Goal: Check status: Check status

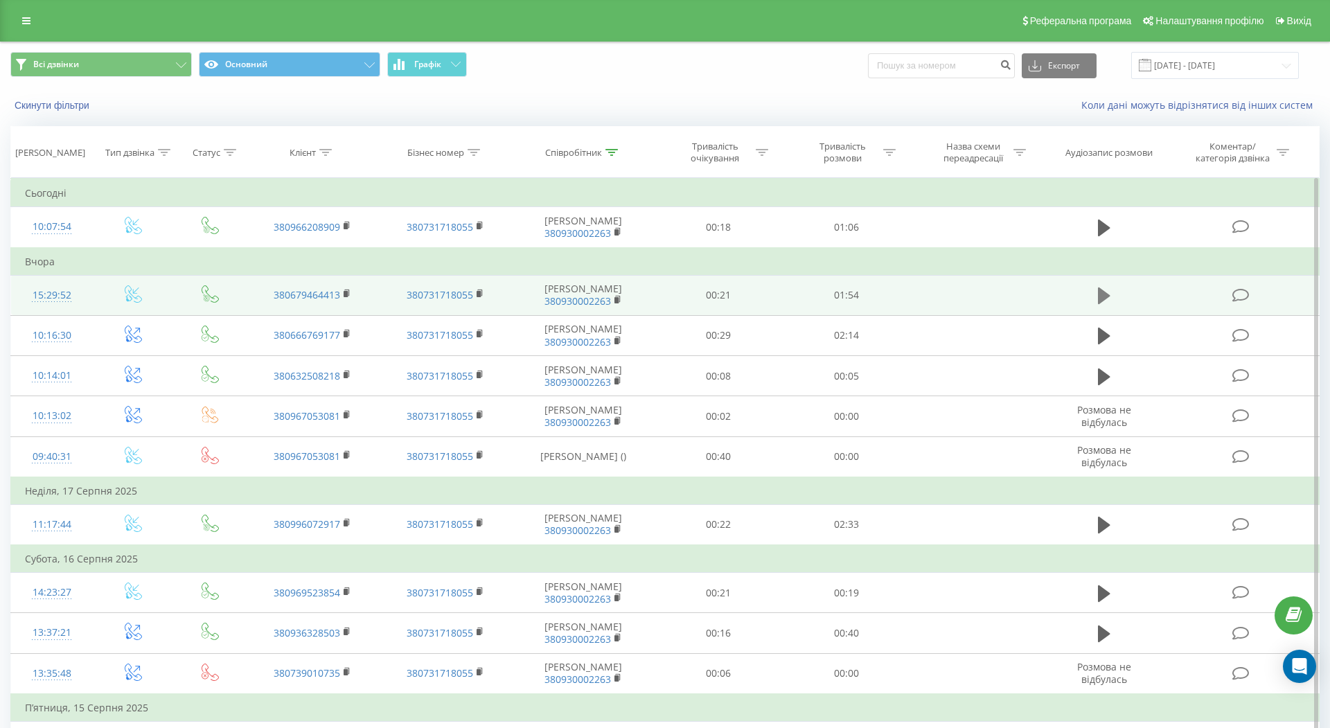
click at [1105, 298] on icon at bounding box center [1104, 295] width 12 height 17
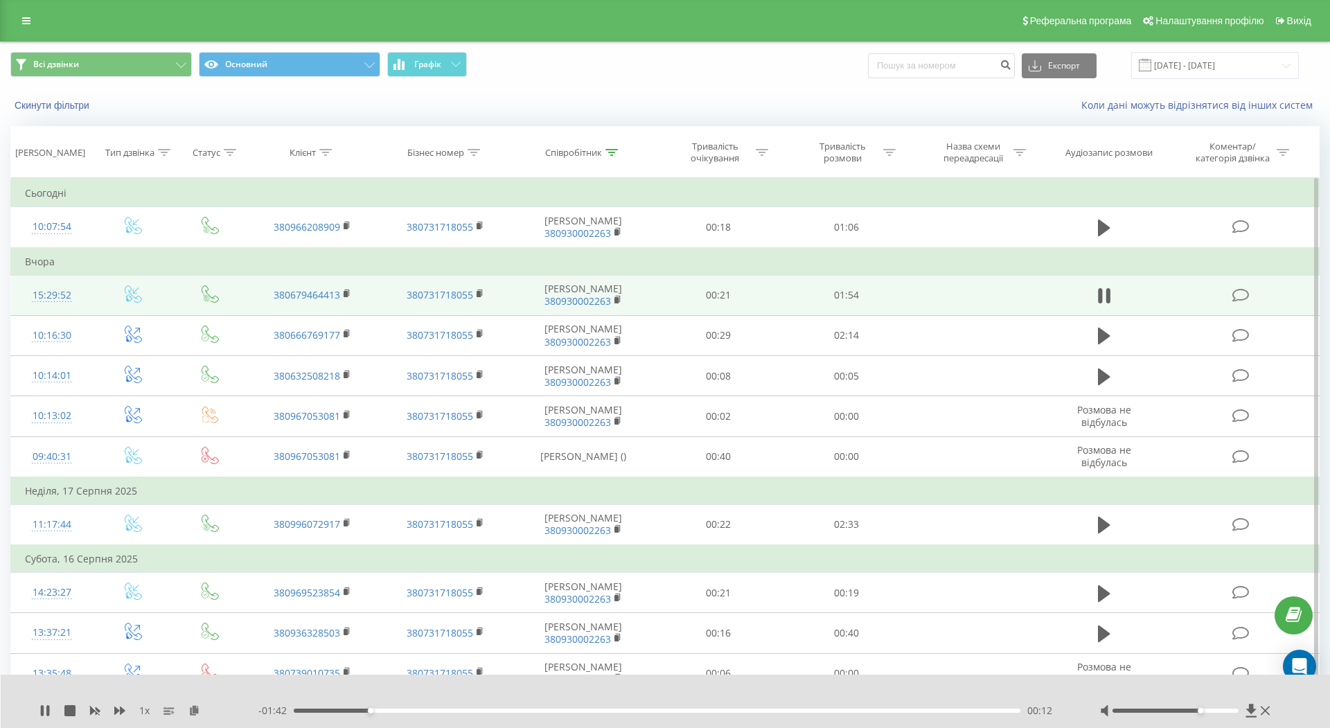
click at [1205, 711] on div at bounding box center [1175, 711] width 126 height 4
click at [1106, 292] on icon at bounding box center [1104, 295] width 12 height 19
click at [34, 712] on div "1 x - 01:20 00:33 00:33" at bounding box center [666, 701] width 1330 height 53
click at [45, 713] on icon at bounding box center [44, 710] width 11 height 11
click at [344, 292] on rect at bounding box center [346, 294] width 4 height 6
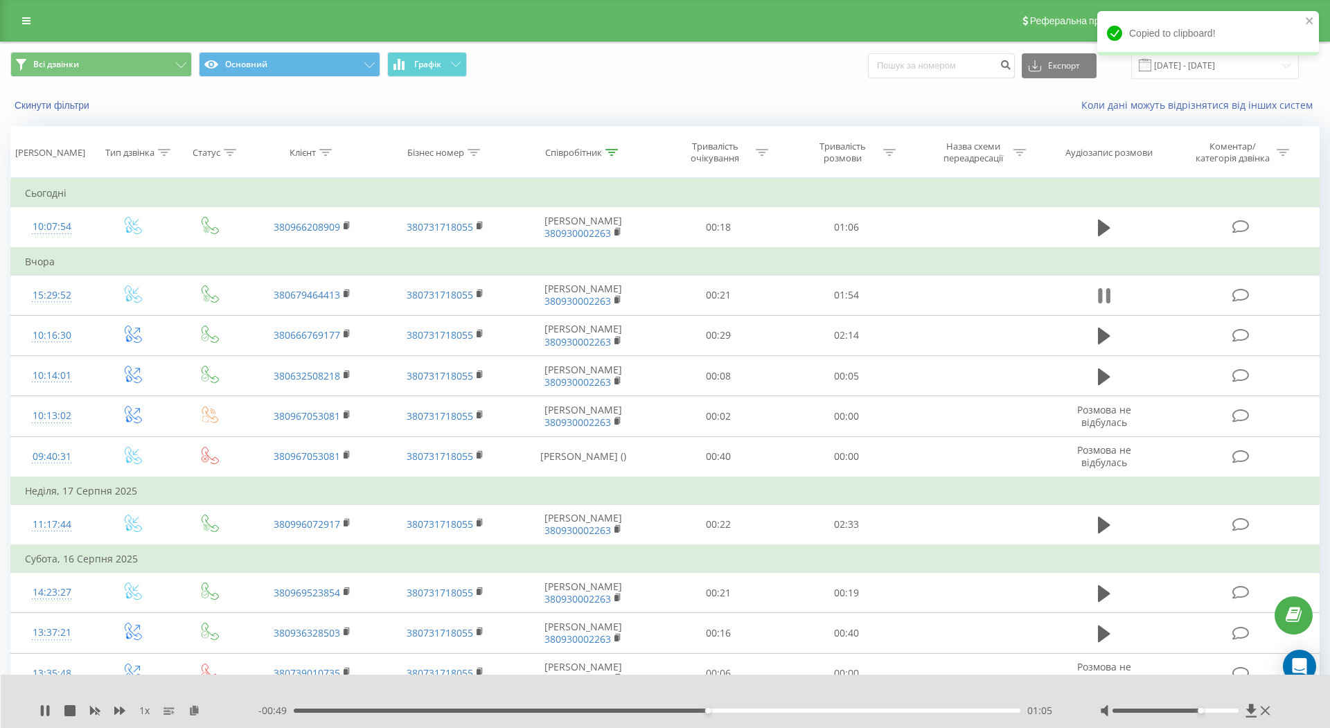
click at [1114, 286] on button at bounding box center [1104, 295] width 21 height 21
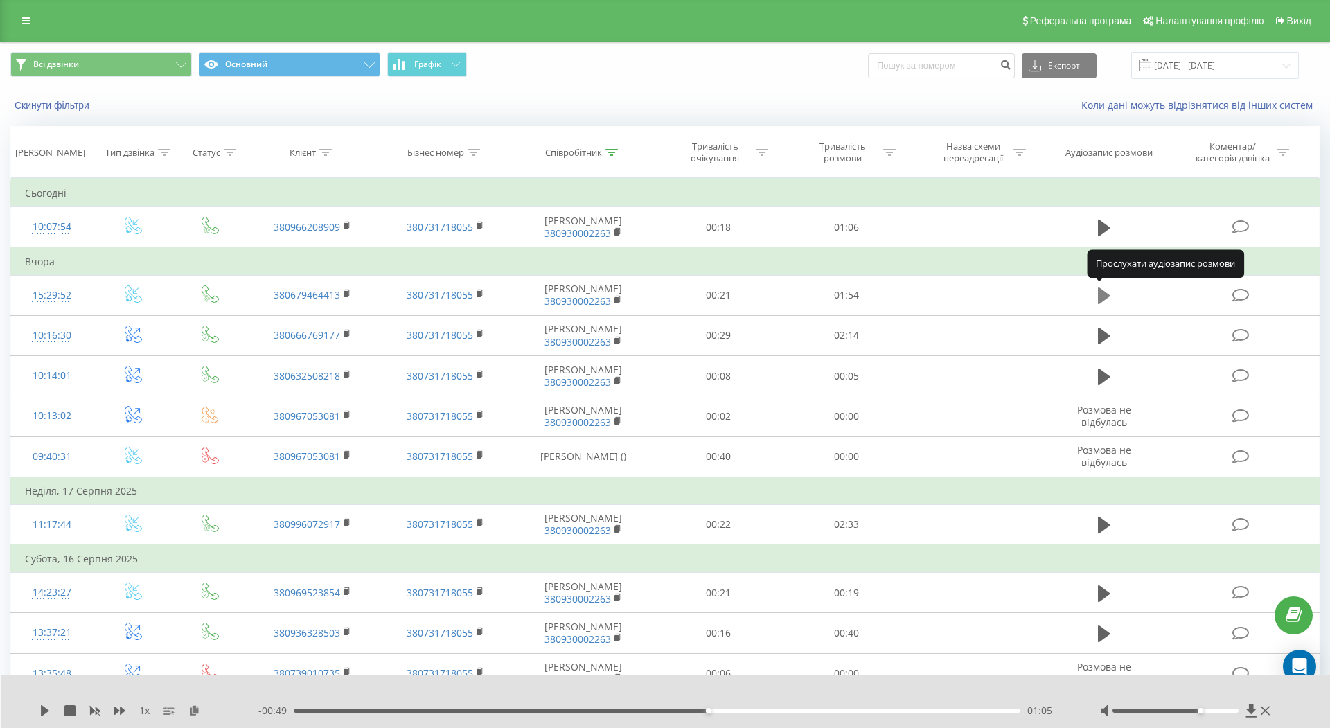
click at [1109, 287] on icon at bounding box center [1104, 295] width 12 height 19
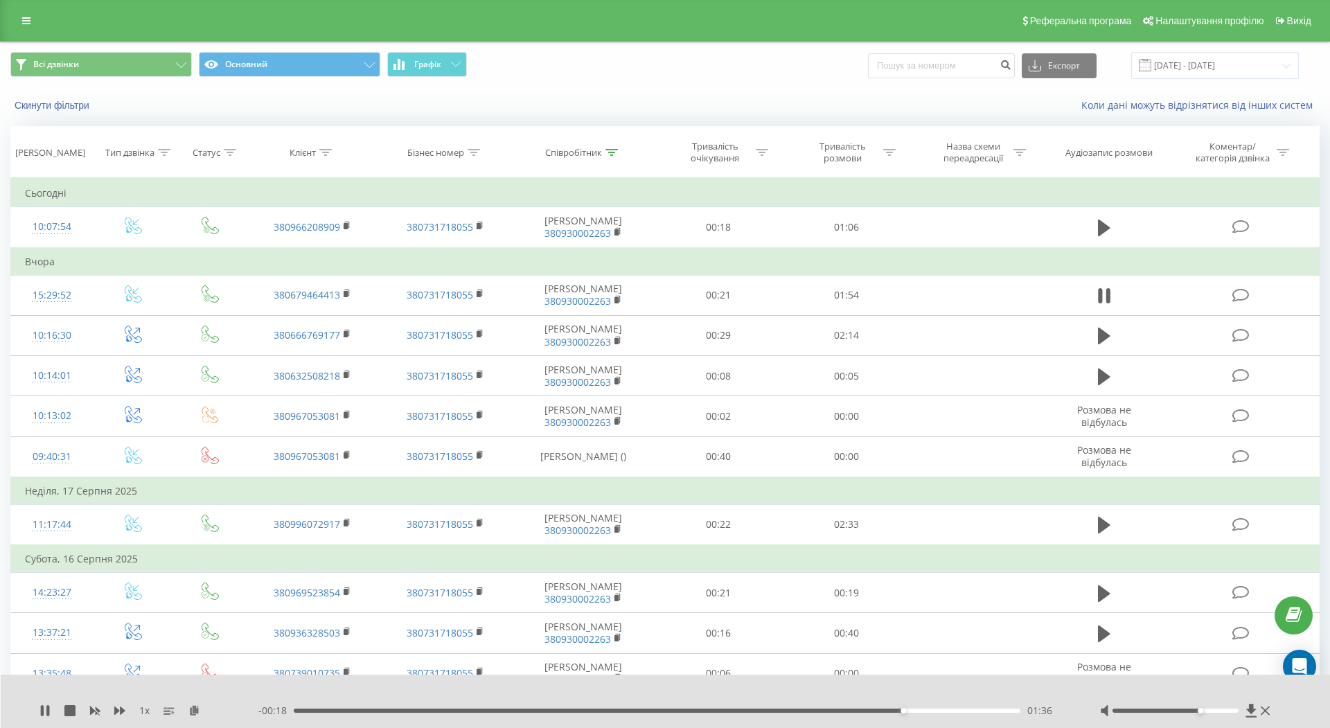
click at [760, 709] on div "01:36" at bounding box center [657, 711] width 727 height 4
click at [835, 709] on div "01:32" at bounding box center [657, 711] width 727 height 4
click at [1109, 291] on icon at bounding box center [1108, 295] width 4 height 15
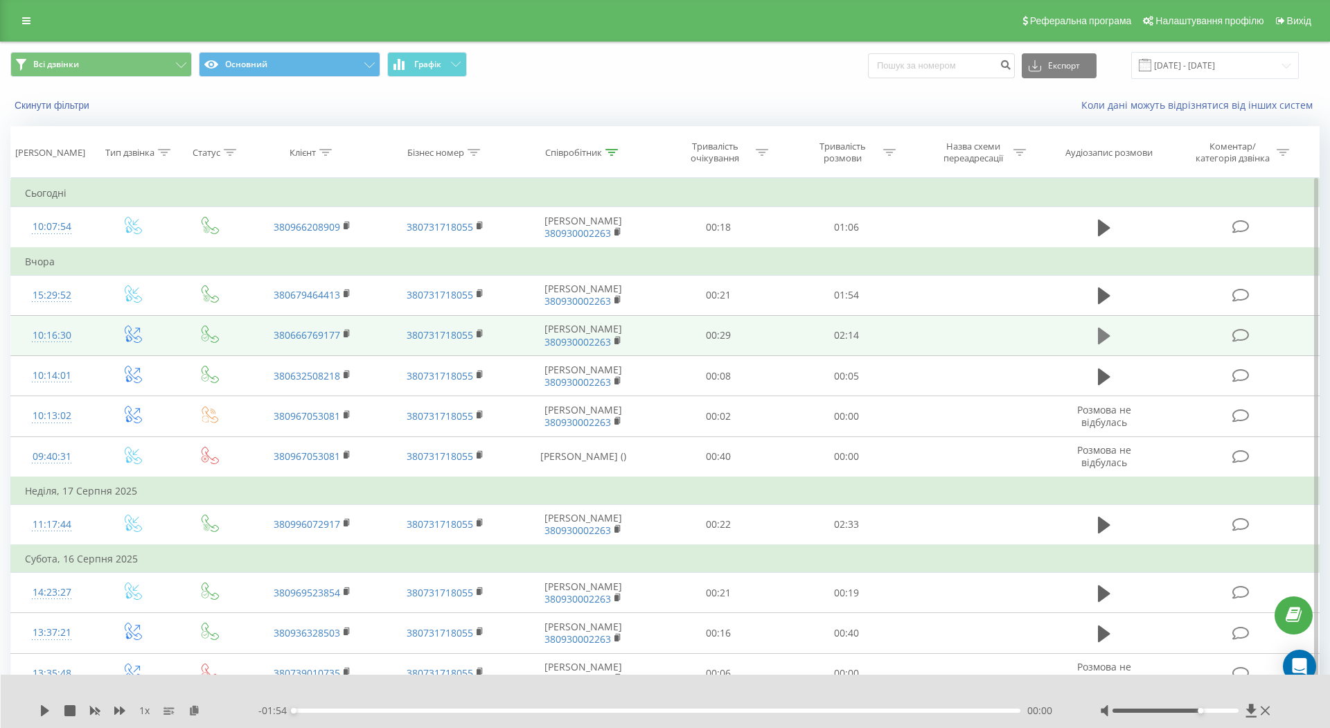
click at [1103, 330] on icon at bounding box center [1104, 336] width 12 height 17
click at [1111, 332] on button at bounding box center [1104, 336] width 21 height 21
click at [1103, 335] on icon at bounding box center [1104, 336] width 12 height 17
click at [1105, 291] on icon at bounding box center [1104, 295] width 12 height 17
click at [349, 709] on div "00:00" at bounding box center [657, 711] width 727 height 4
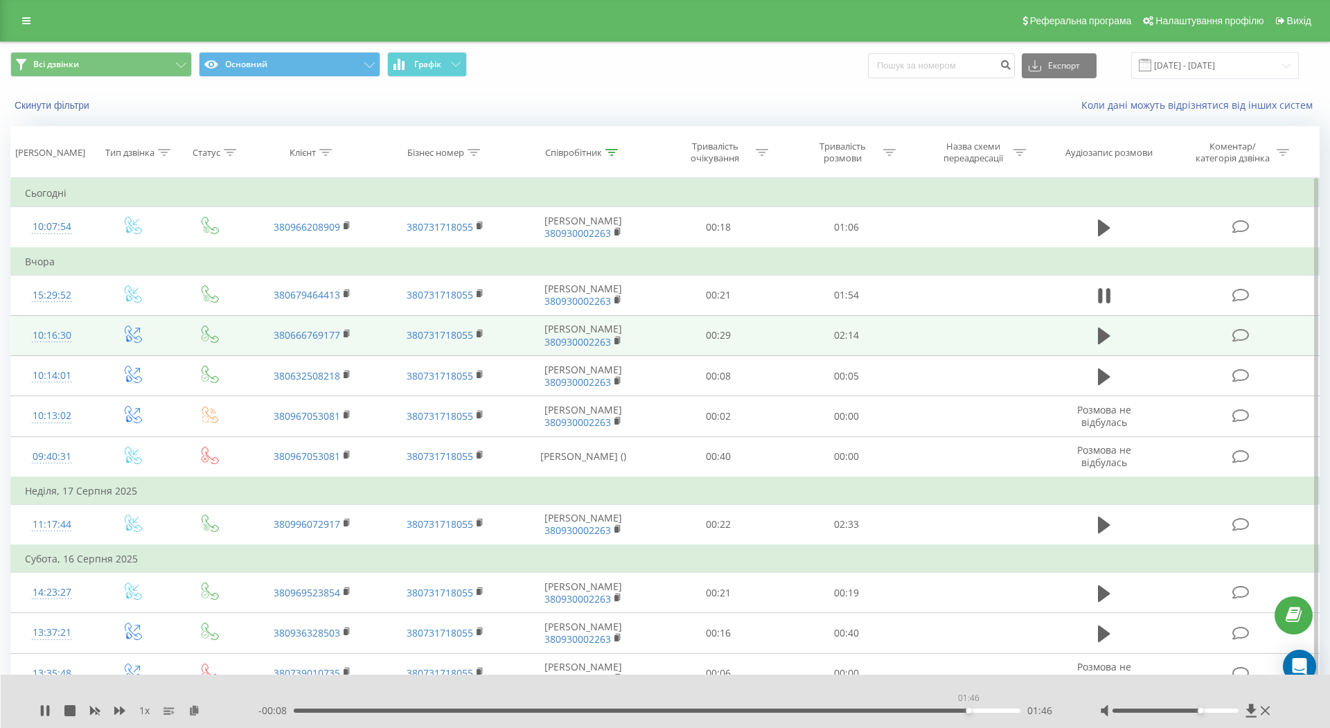
click at [968, 710] on div "01:46" at bounding box center [657, 711] width 727 height 4
click at [870, 707] on div "- 00:06 01:47 01:47" at bounding box center [661, 711] width 807 height 14
click at [853, 707] on div "- 00:06 01:48 01:48" at bounding box center [661, 711] width 807 height 14
click at [849, 709] on div "01:49" at bounding box center [657, 711] width 727 height 4
click at [35, 723] on div "1 x - 00:14 01:40 01:40" at bounding box center [666, 701] width 1330 height 53
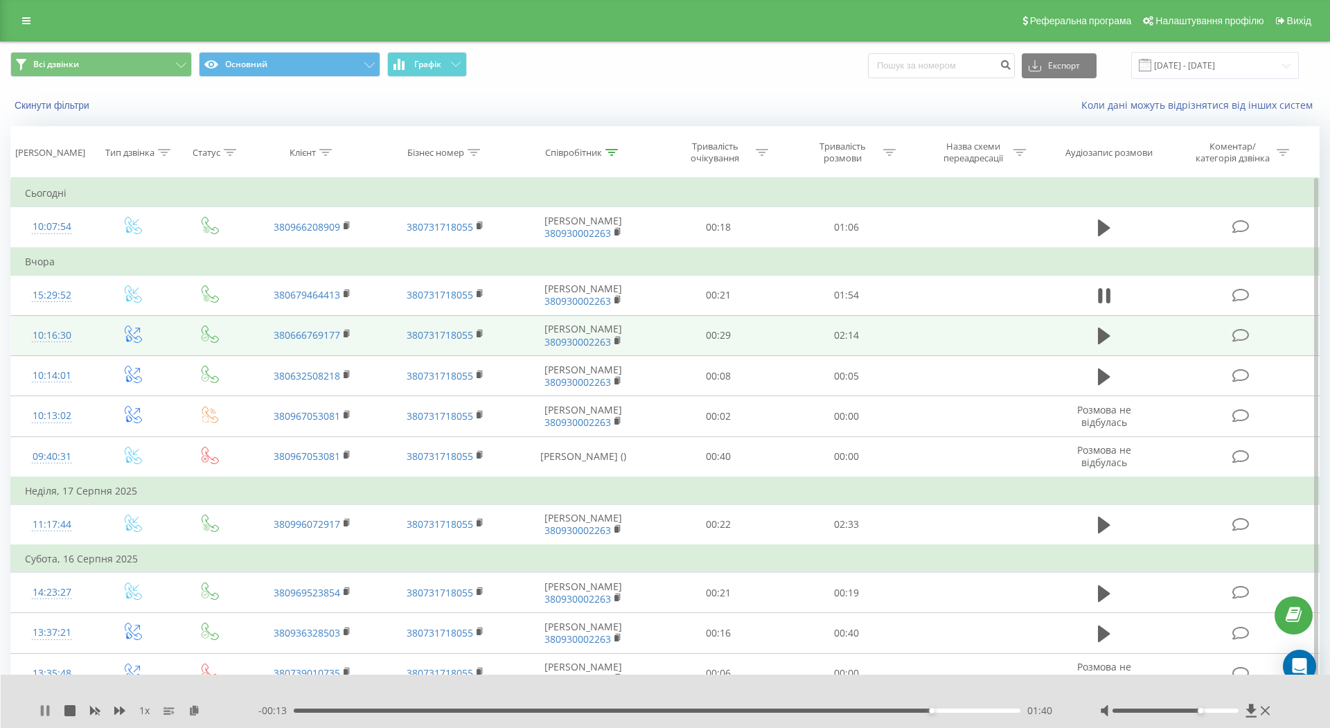
click at [49, 713] on icon at bounding box center [47, 710] width 3 height 11
click at [831, 711] on div "01:40" at bounding box center [657, 711] width 727 height 4
drag, startPoint x: 1200, startPoint y: 710, endPoint x: 1266, endPoint y: 710, distance: 66.5
click at [1267, 710] on div at bounding box center [1186, 711] width 173 height 14
click at [44, 713] on icon at bounding box center [45, 710] width 8 height 11
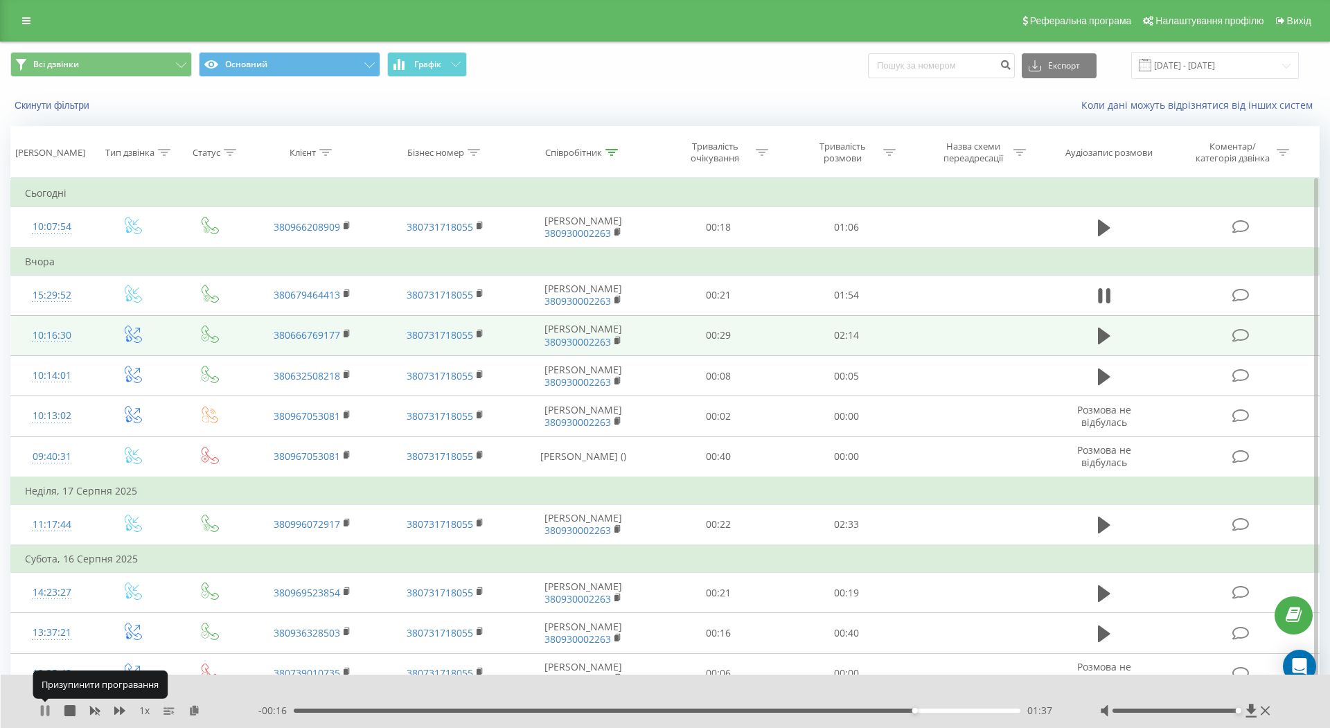
click at [47, 711] on icon at bounding box center [47, 710] width 3 height 11
click at [47, 711] on icon at bounding box center [45, 710] width 8 height 11
click at [47, 711] on icon at bounding box center [47, 710] width 3 height 11
click at [47, 711] on icon at bounding box center [45, 710] width 8 height 11
click at [46, 711] on icon at bounding box center [44, 710] width 11 height 11
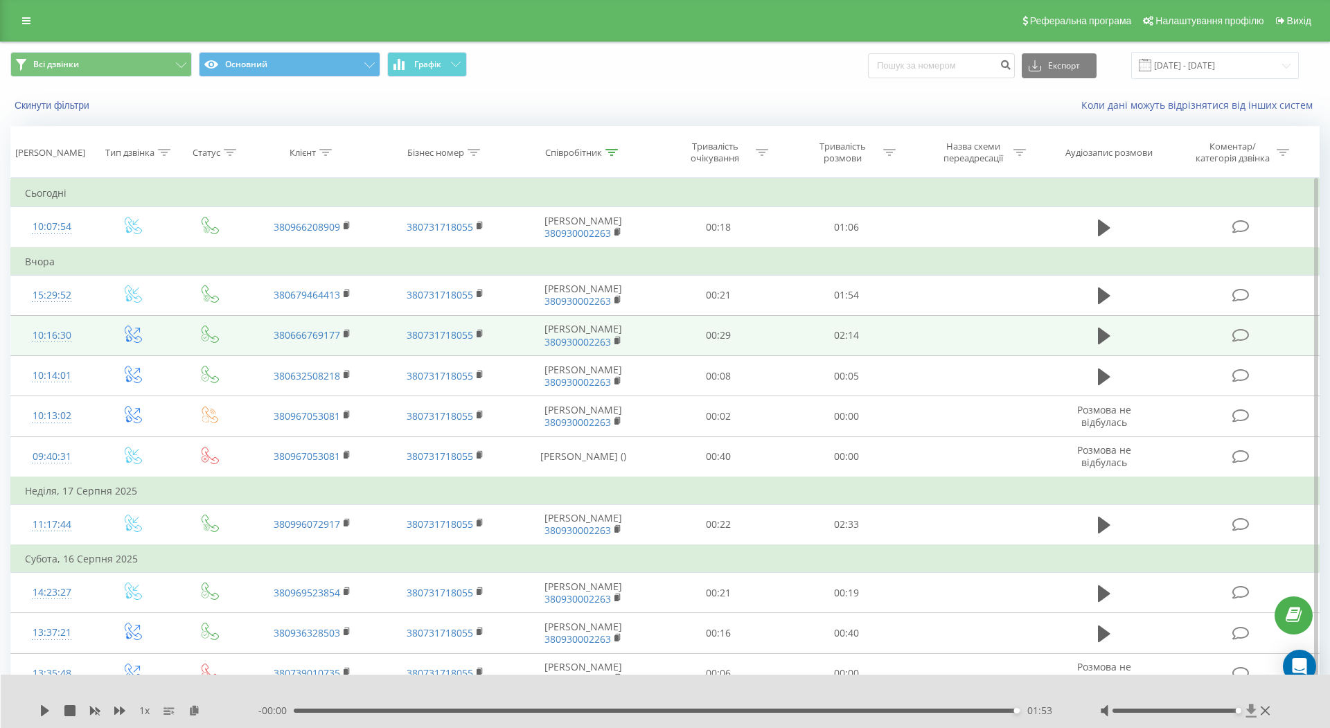
click at [1248, 712] on icon at bounding box center [1251, 711] width 12 height 14
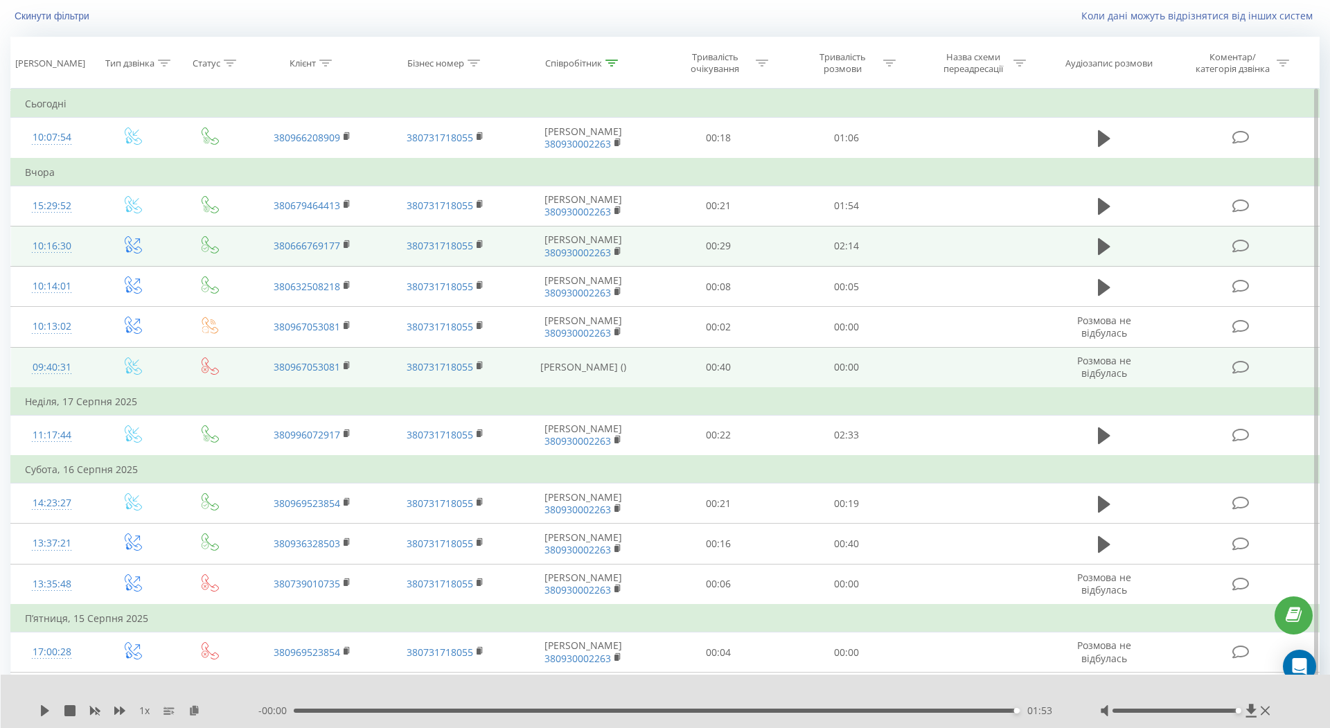
scroll to position [90, 0]
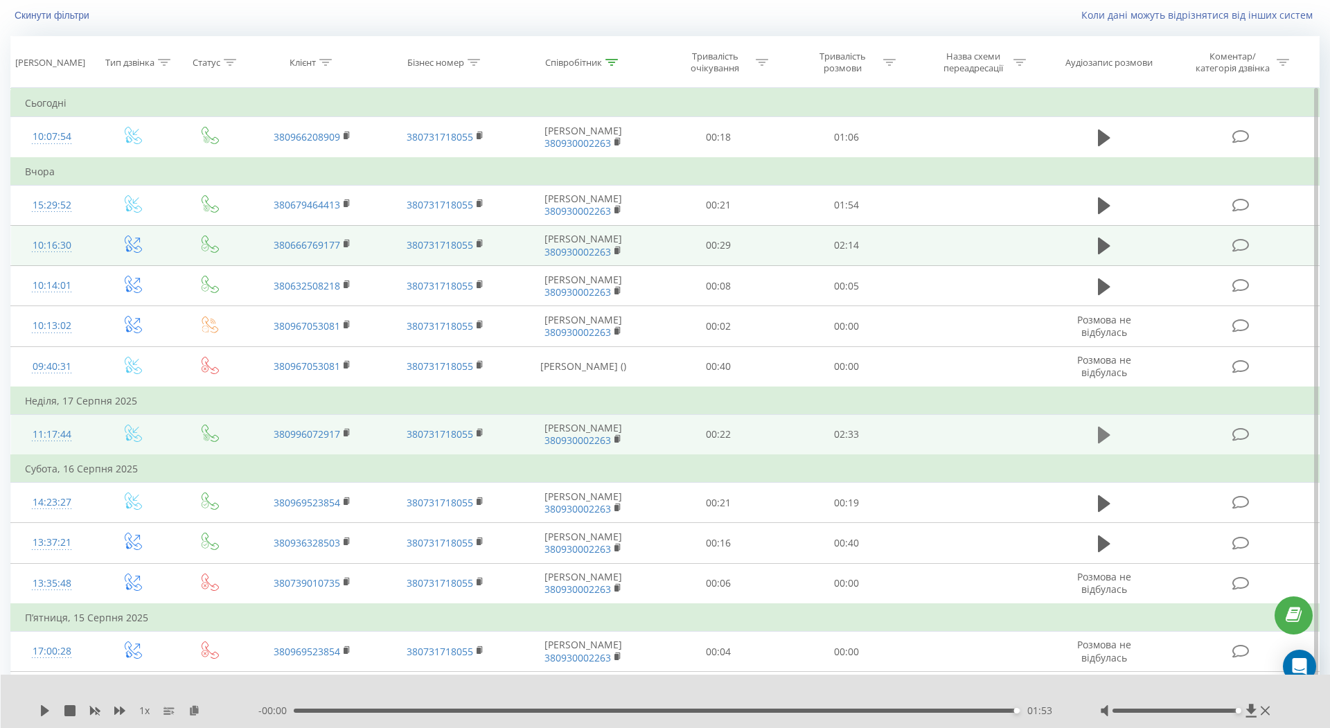
click at [1101, 434] on icon at bounding box center [1104, 435] width 12 height 17
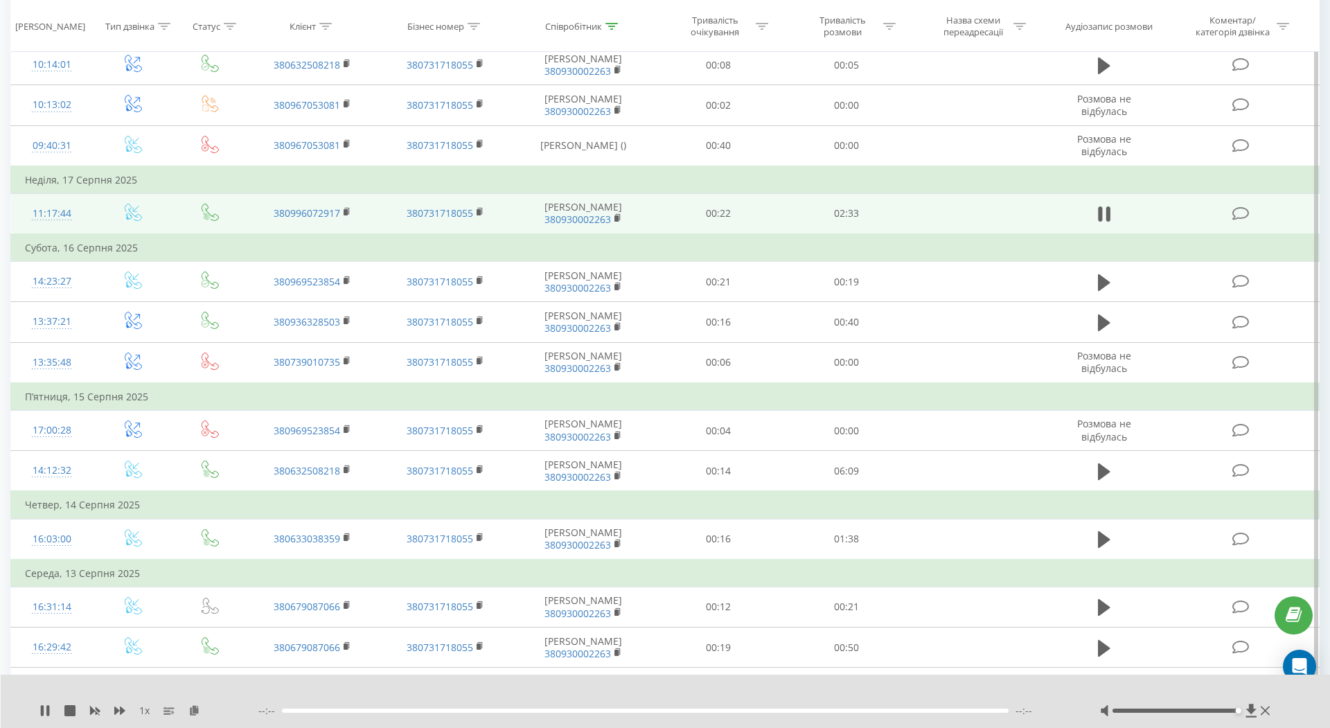
scroll to position [310, 0]
click at [1106, 215] on icon at bounding box center [1104, 214] width 12 height 19
